Goal: Information Seeking & Learning: Learn about a topic

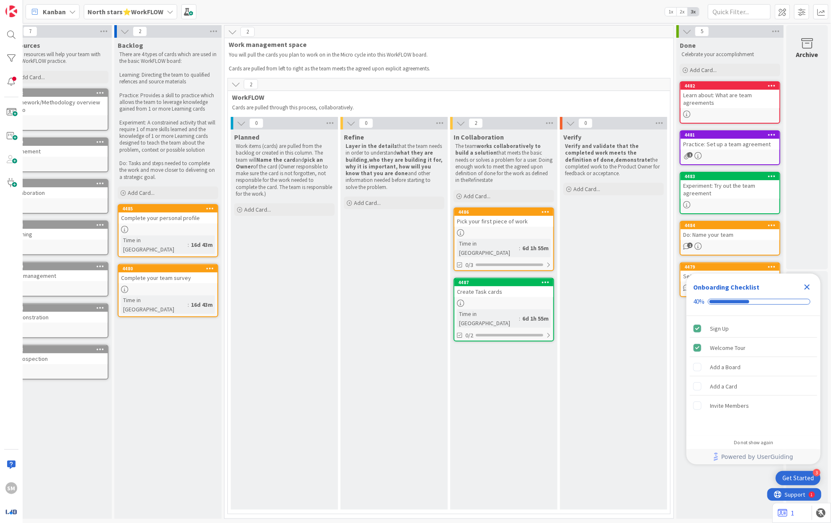
scroll to position [0, 19]
click at [108, 9] on b "North stars⭐WorkFLOW" at bounding box center [126, 12] width 76 height 8
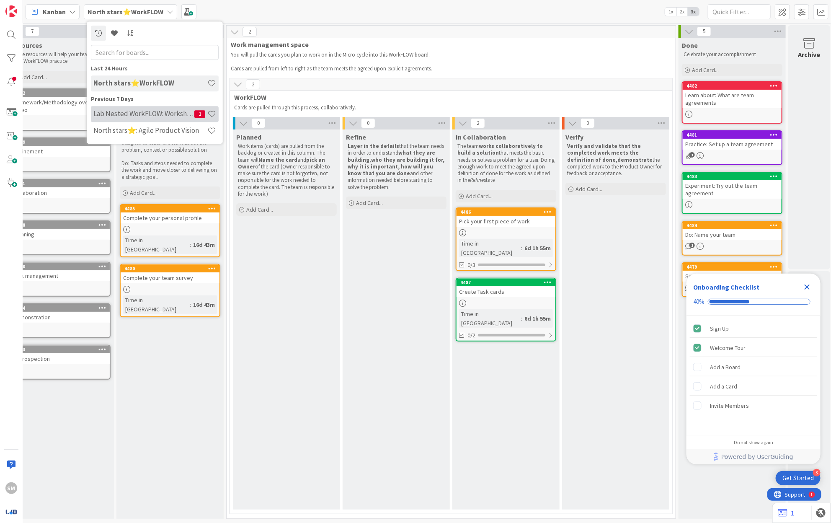
click at [132, 118] on div "Lab Nested WorkFLOW: Workshop 1" at bounding box center [155, 114] width 128 height 16
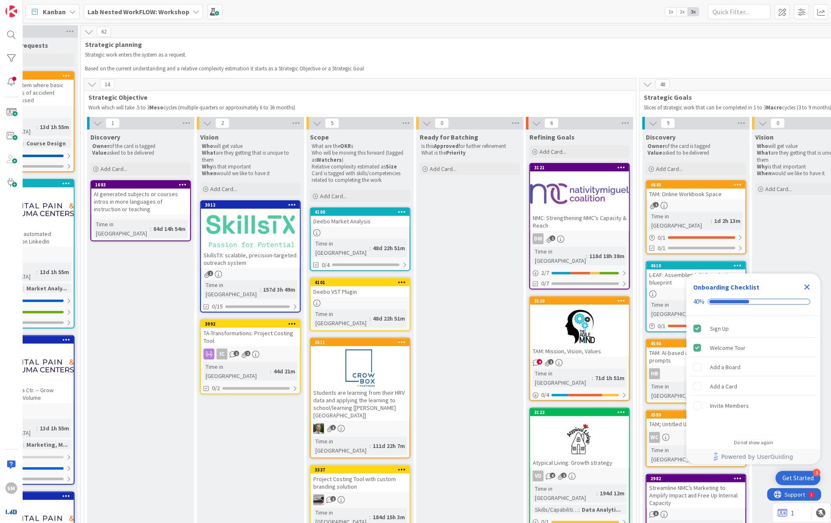
scroll to position [0, 288]
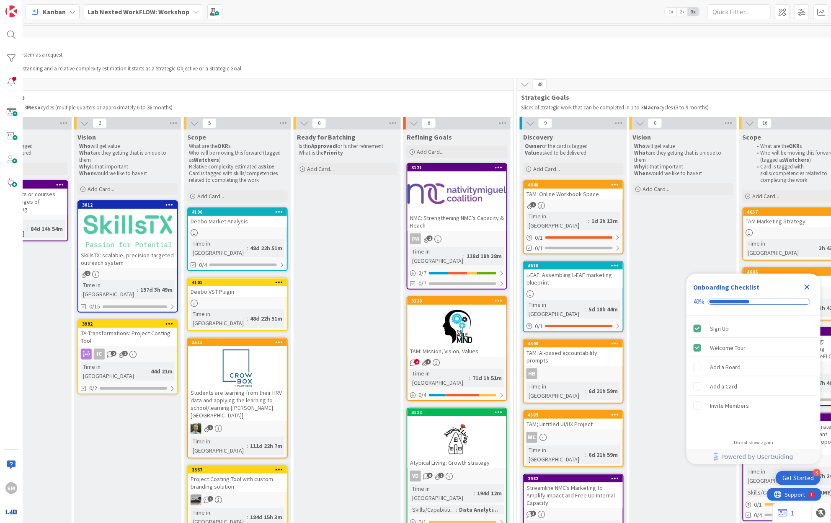
click at [433, 316] on div at bounding box center [457, 327] width 99 height 38
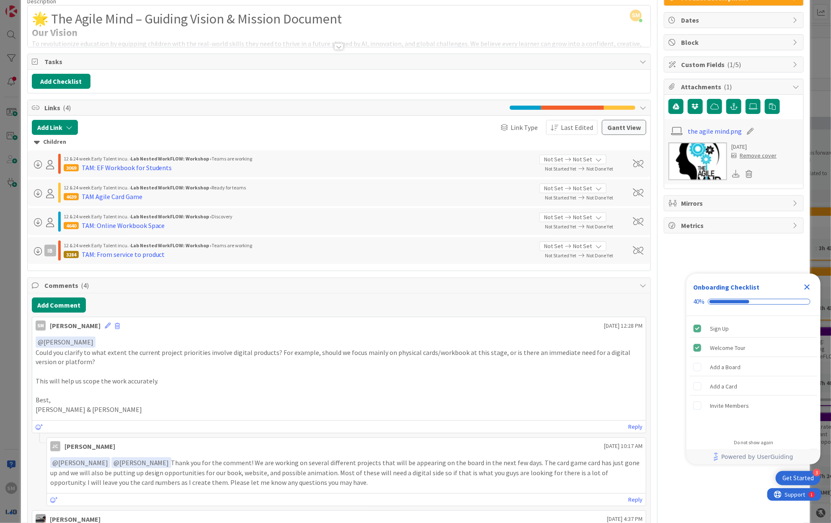
scroll to position [64, 0]
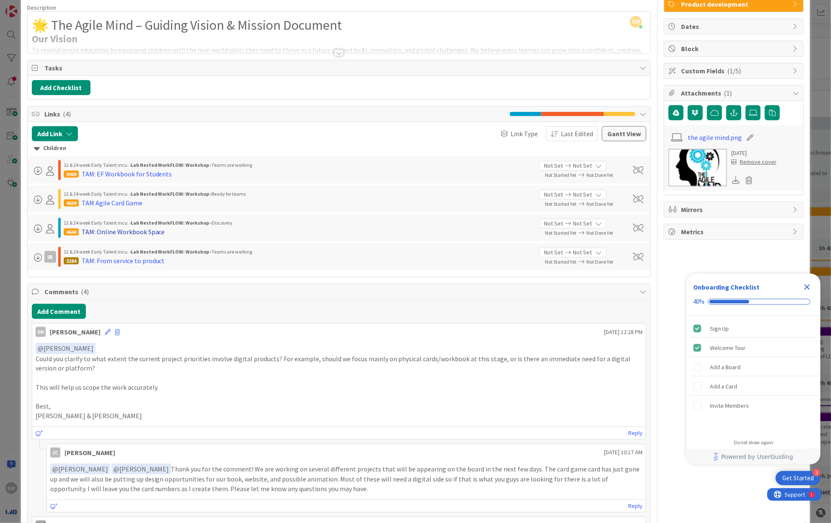
click at [121, 230] on div "TAM: Online Workbook Space" at bounding box center [123, 232] width 83 height 10
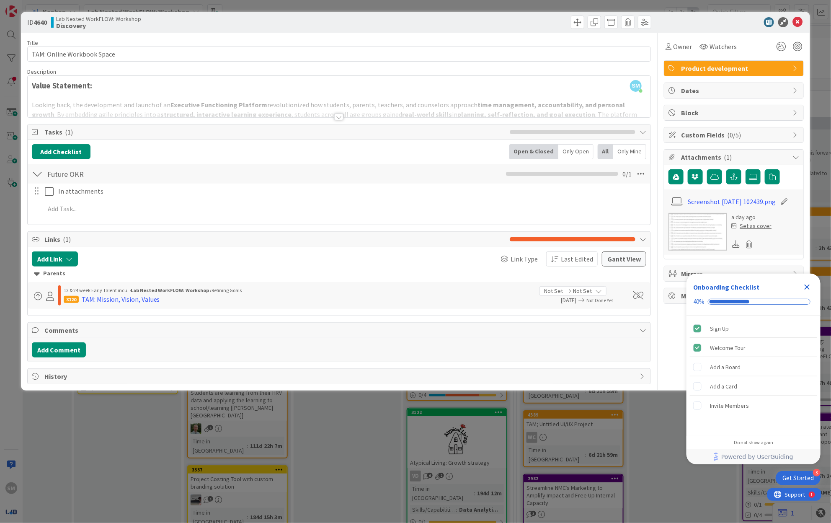
click at [155, 127] on span "Tasks ( 1 )" at bounding box center [275, 132] width 462 height 10
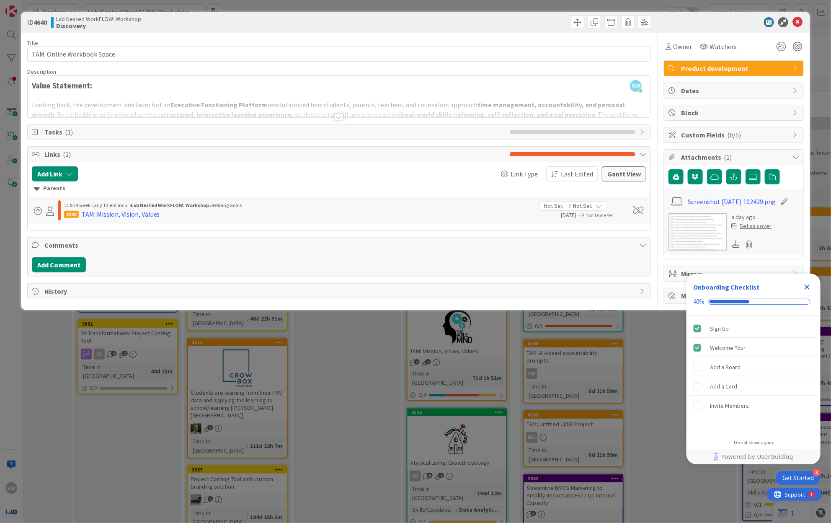
click at [171, 119] on div "Title 26 / 128 TAM: Online Workbook Space Description SM [PERSON_NAME] just joi…" at bounding box center [339, 168] width 624 height 271
click at [171, 128] on span "Tasks ( 1 )" at bounding box center [275, 132] width 462 height 10
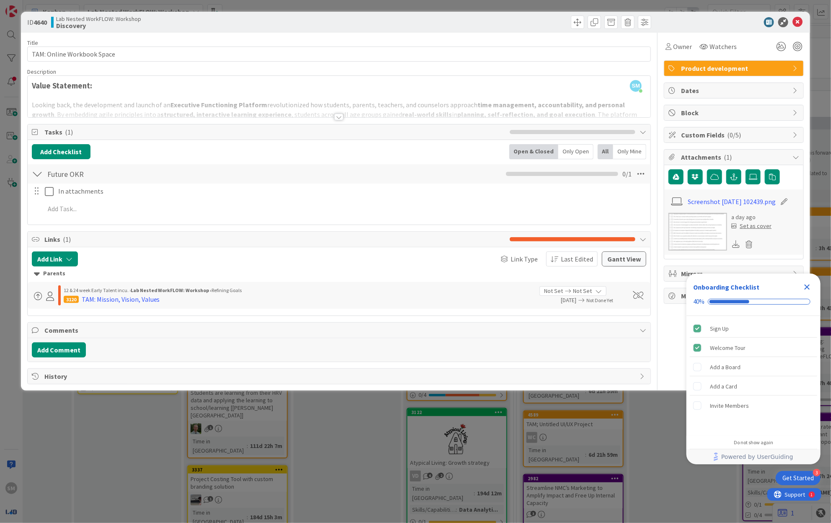
click at [334, 112] on div at bounding box center [340, 106] width 624 height 21
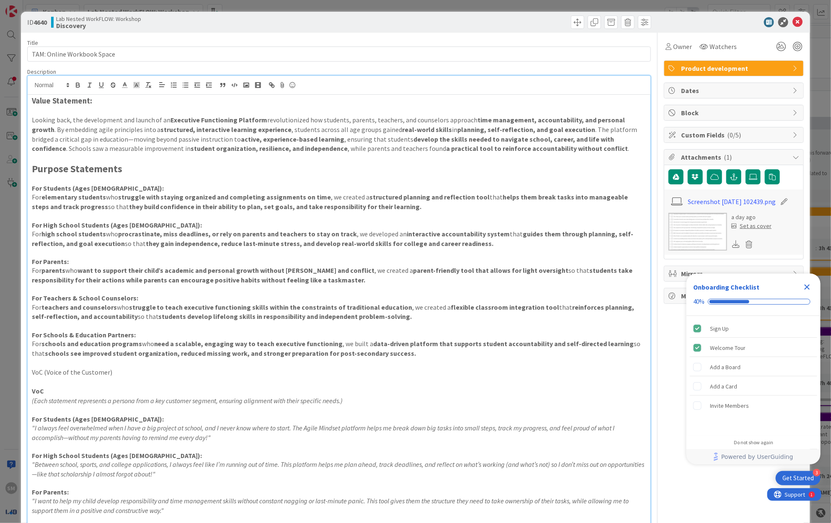
click at [334, 135] on p "Looking back, the development and launch of an Executive Functioning Platform r…" at bounding box center [339, 134] width 615 height 38
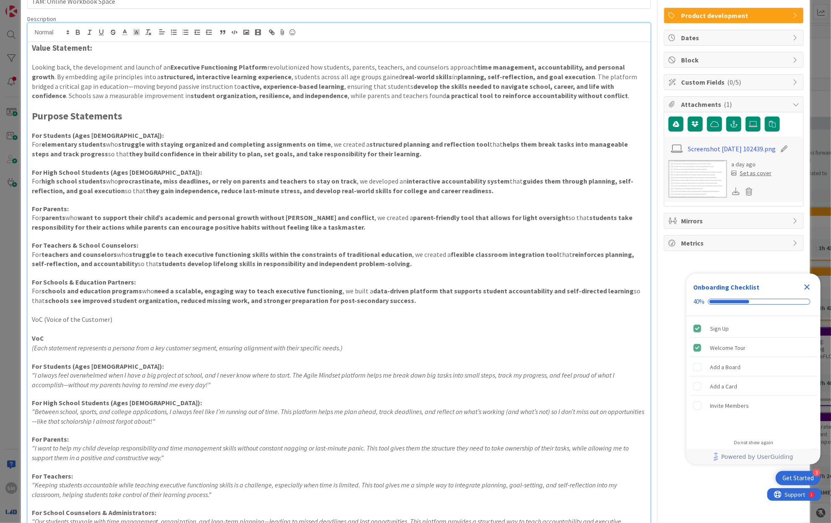
scroll to position [63, 0]
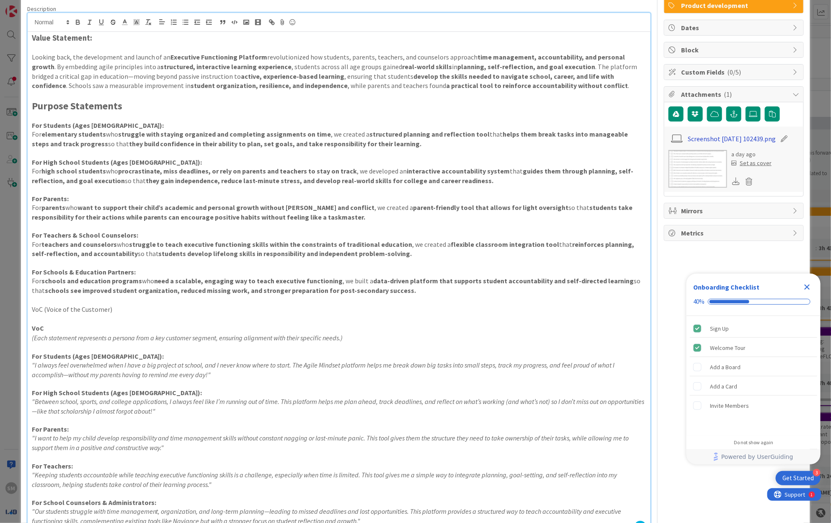
click at [704, 144] on link "Screenshot [DATE] 102439.png" at bounding box center [733, 139] width 88 height 10
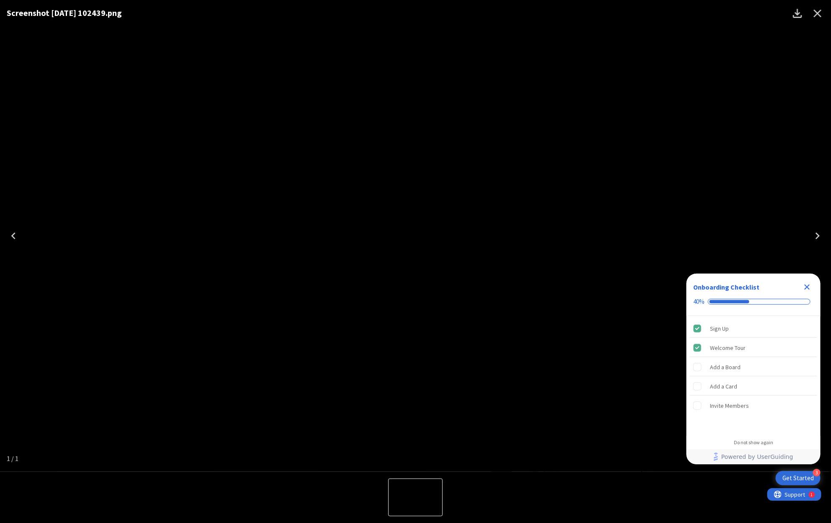
click at [119, 205] on div "Screenshot [DATE] 102439.png" at bounding box center [415, 236] width 831 height 472
click at [823, 13] on icon "Close" at bounding box center [817, 13] width 13 height 13
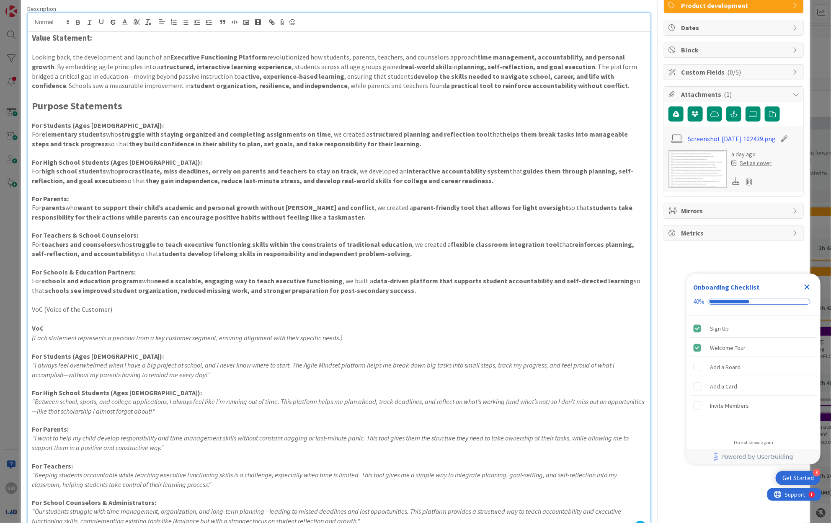
click at [346, 195] on h4 "For Parents:" at bounding box center [339, 199] width 615 height 8
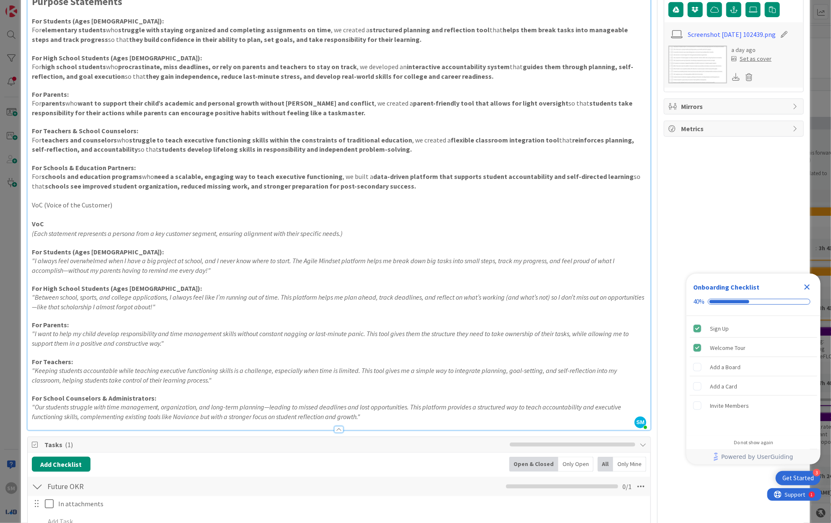
scroll to position [0, 0]
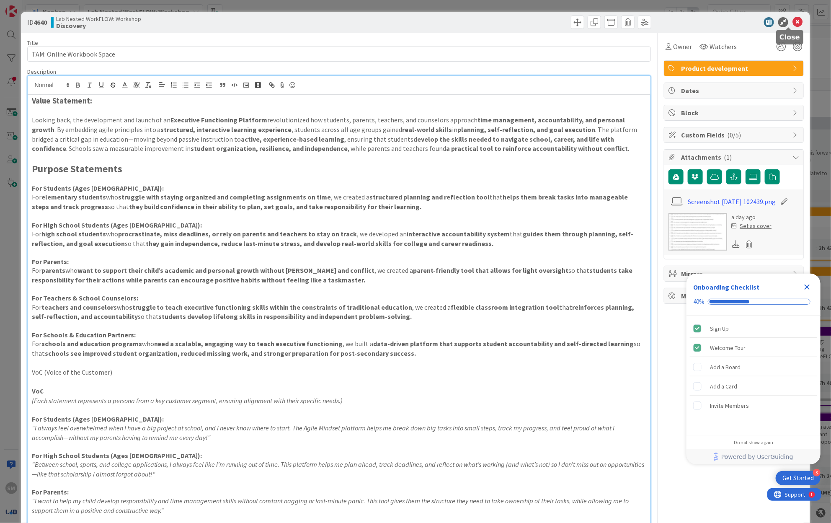
click at [793, 23] on icon at bounding box center [798, 22] width 10 height 10
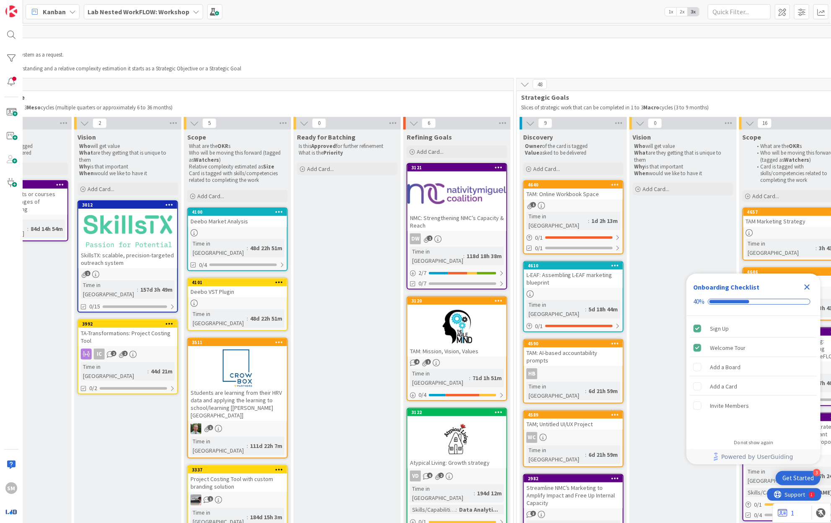
click at [462, 318] on div at bounding box center [457, 327] width 99 height 38
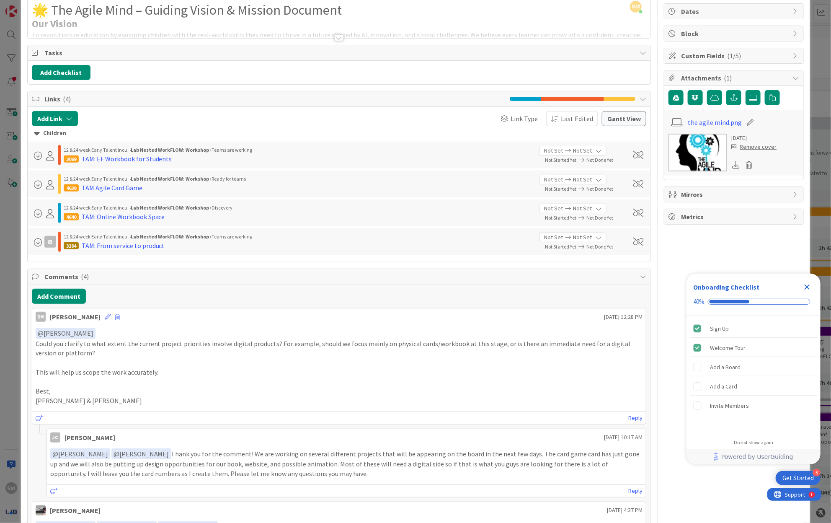
scroll to position [73, 0]
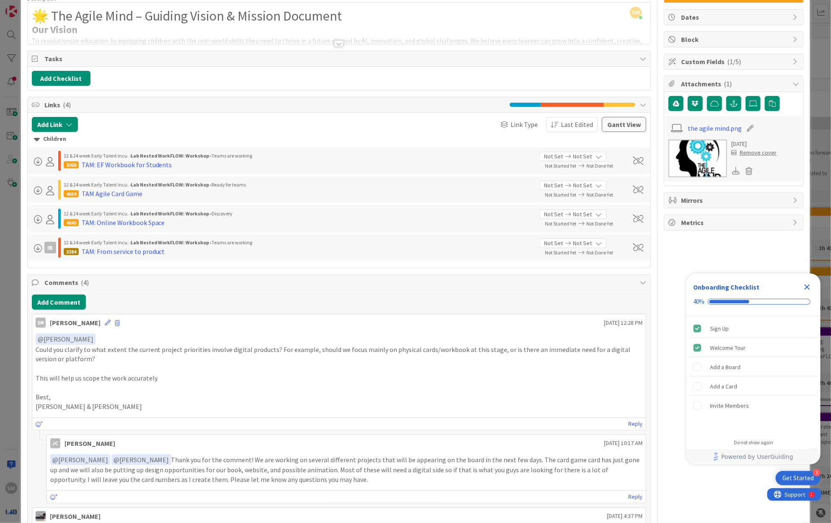
click at [12, 283] on div "ID 3120 Lab Nested WorkFLOW: Workshop Refining Goals Title 28 / 128 TAM: Missio…" at bounding box center [415, 261] width 831 height 523
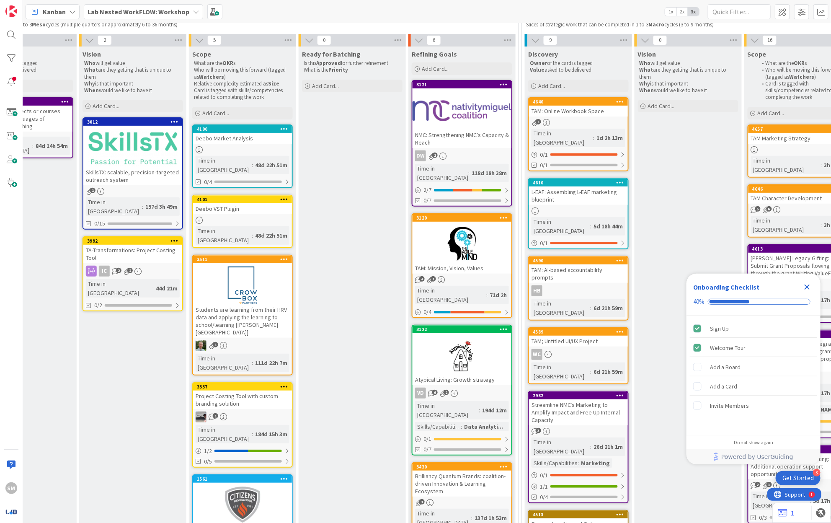
scroll to position [83, 310]
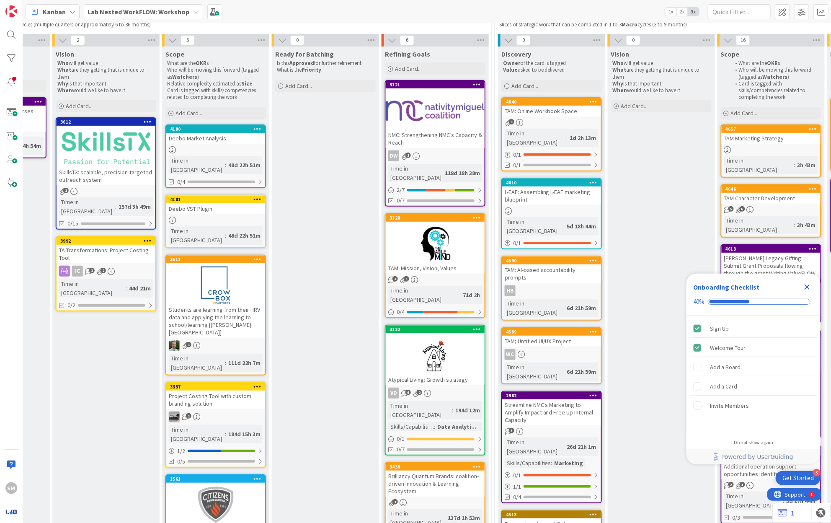
click at [411, 243] on div at bounding box center [435, 244] width 99 height 38
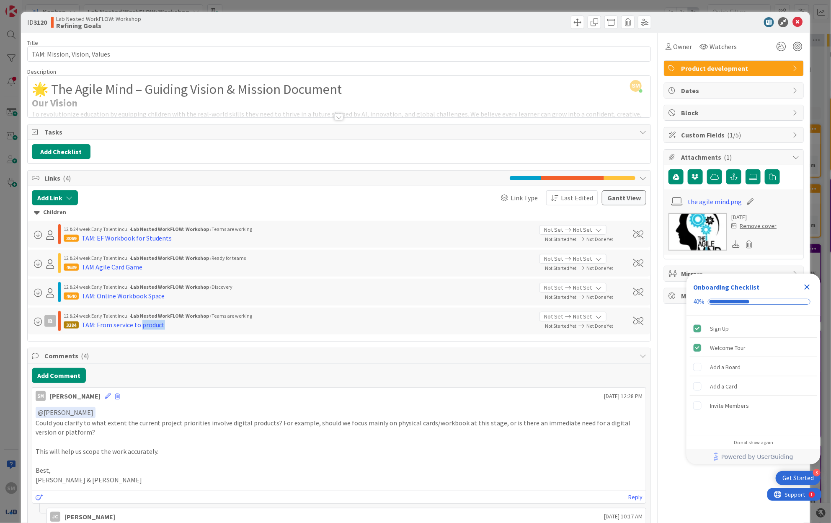
click at [170, 349] on div "Comments ( 4 )" at bounding box center [340, 356] width 624 height 16
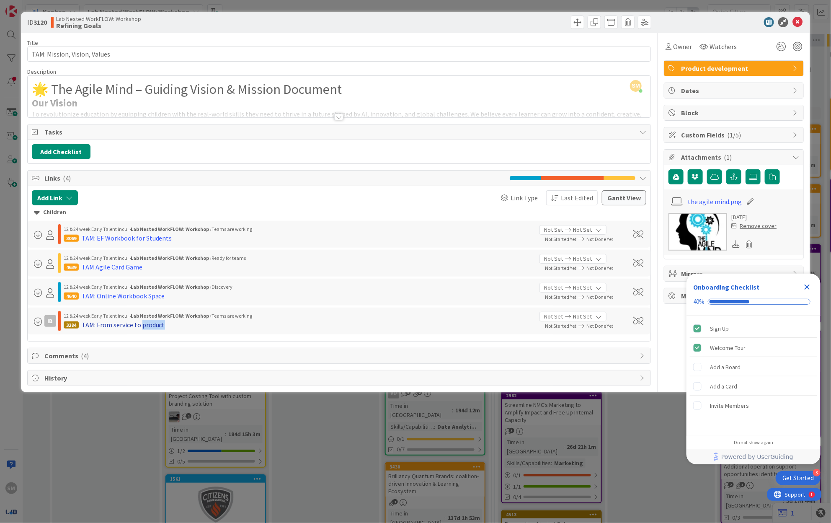
click at [142, 327] on div "TAM: From service to product" at bounding box center [123, 325] width 83 height 10
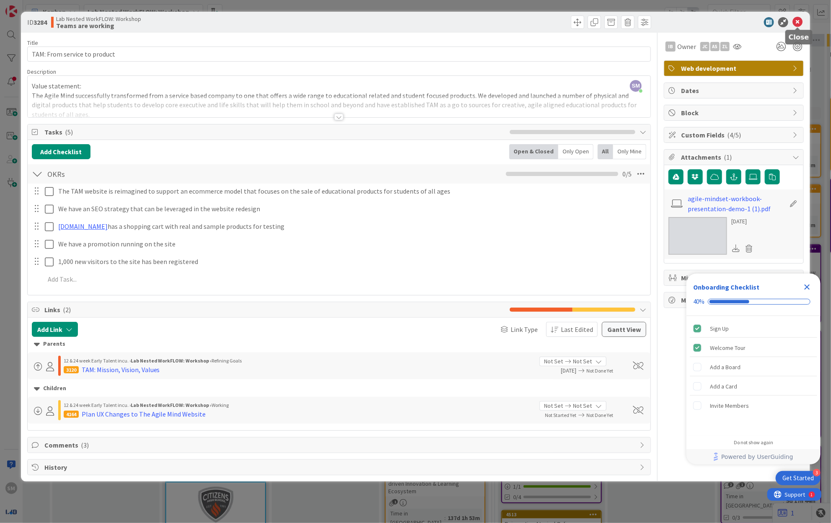
click at [800, 22] on icon at bounding box center [798, 22] width 10 height 10
